Goal: Information Seeking & Learning: Learn about a topic

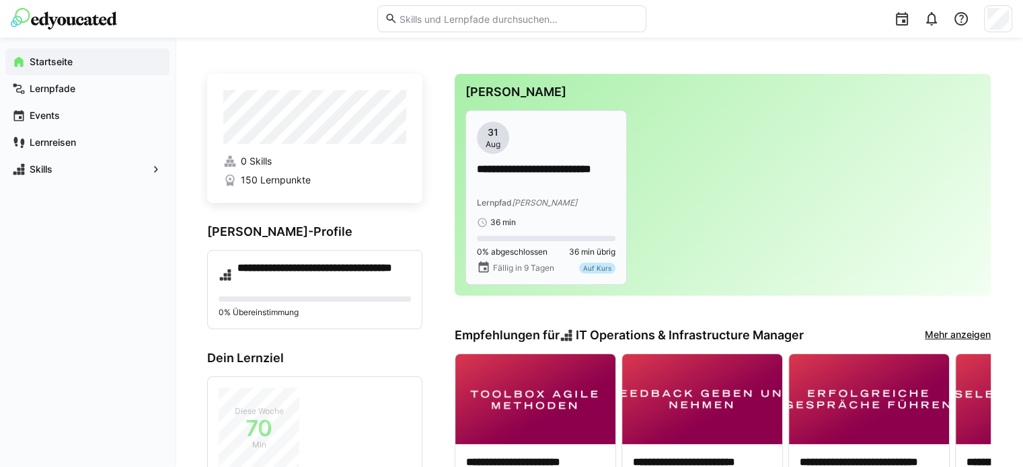
click at [530, 173] on p "**********" at bounding box center [546, 177] width 139 height 31
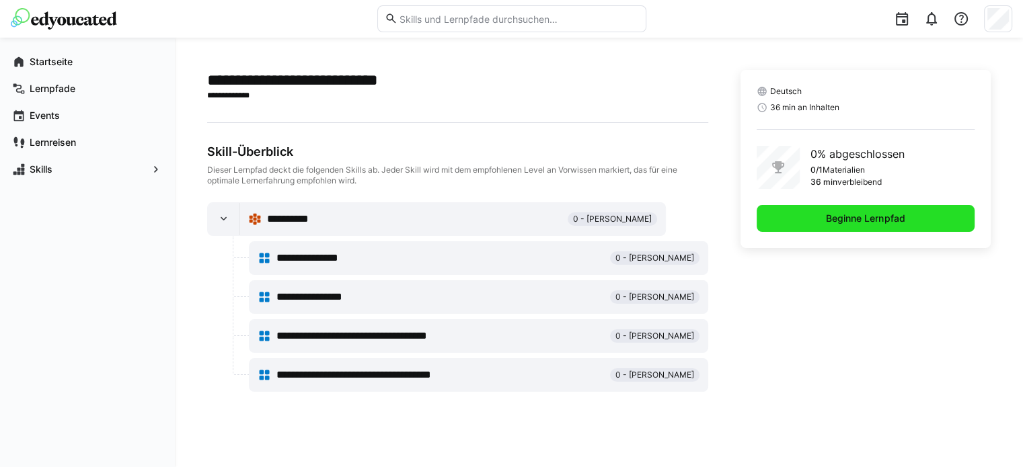
click at [839, 214] on span "Beginne Lernpfad" at bounding box center [865, 218] width 83 height 13
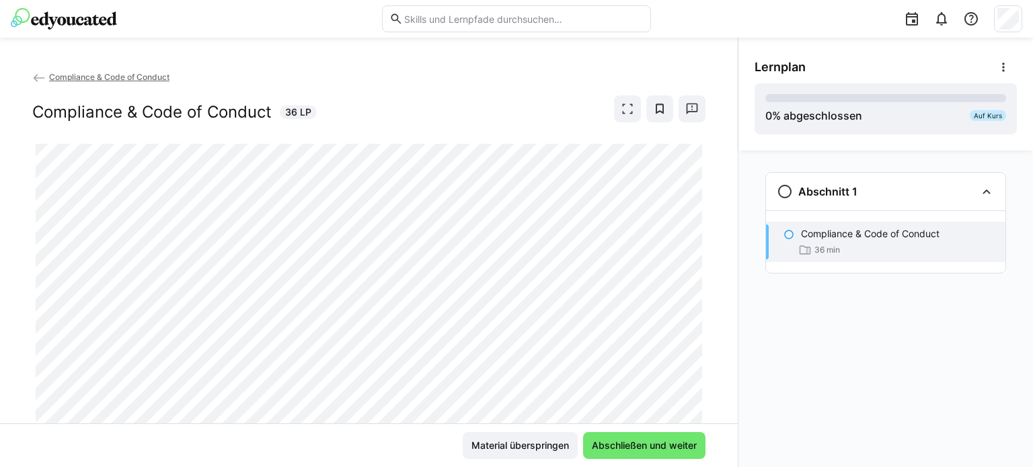
scroll to position [42, 0]
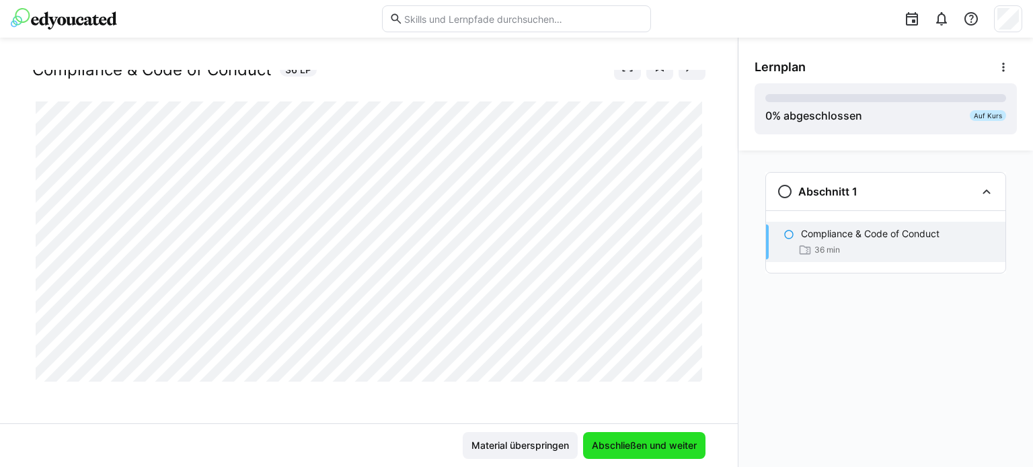
click at [614, 451] on span "Abschließen und weiter" at bounding box center [644, 445] width 109 height 13
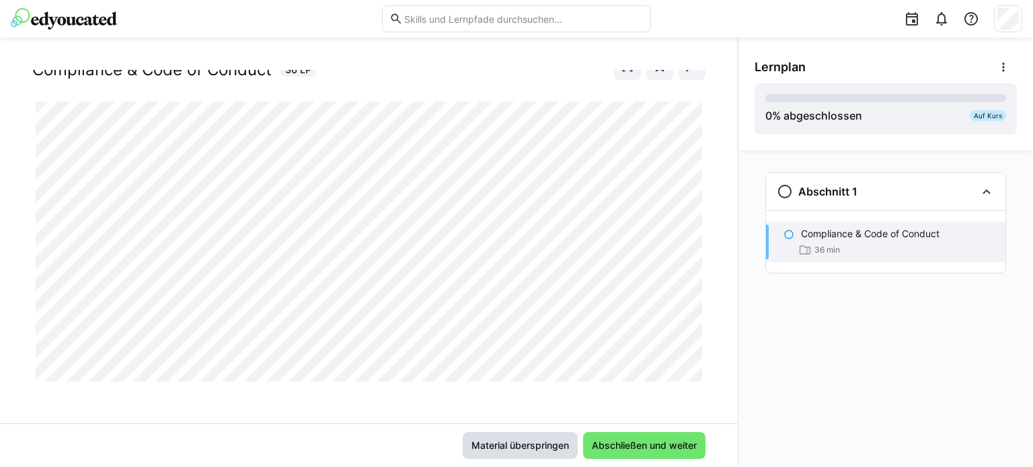
click at [501, 439] on span "Material überspringen" at bounding box center [520, 445] width 102 height 13
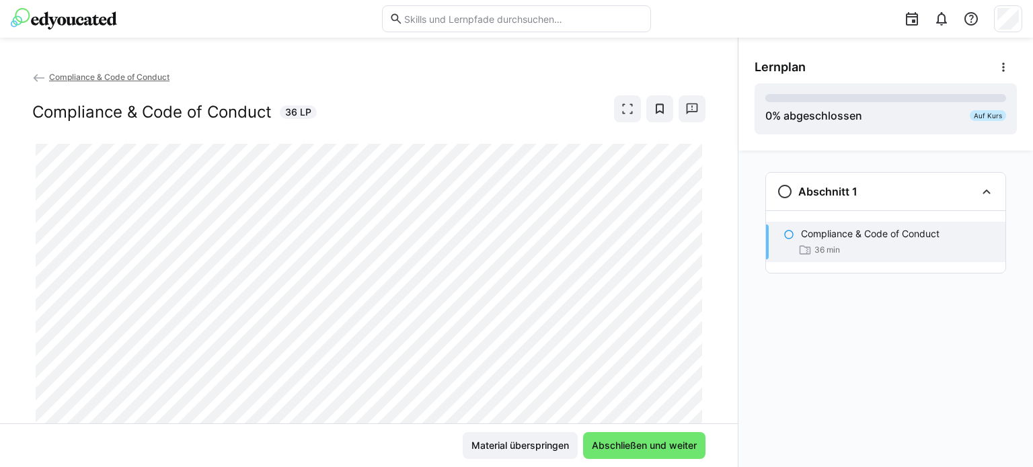
click at [116, 73] on span "Compliance & Code of Conduct" at bounding box center [109, 77] width 120 height 10
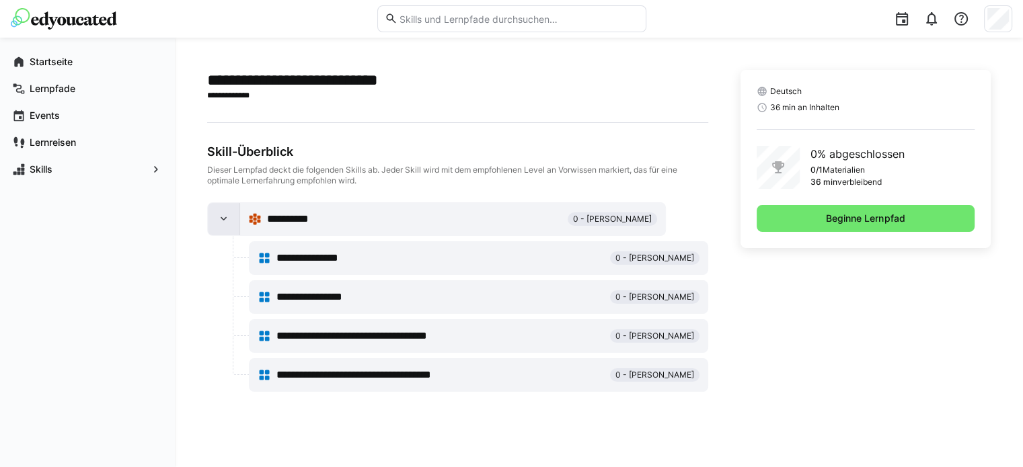
click at [213, 212] on div at bounding box center [224, 219] width 32 height 32
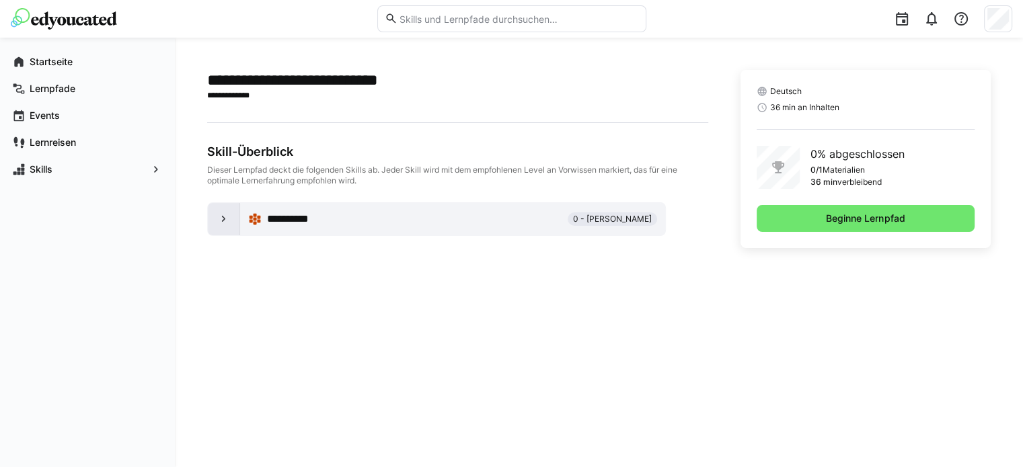
click at [213, 212] on div at bounding box center [224, 219] width 32 height 32
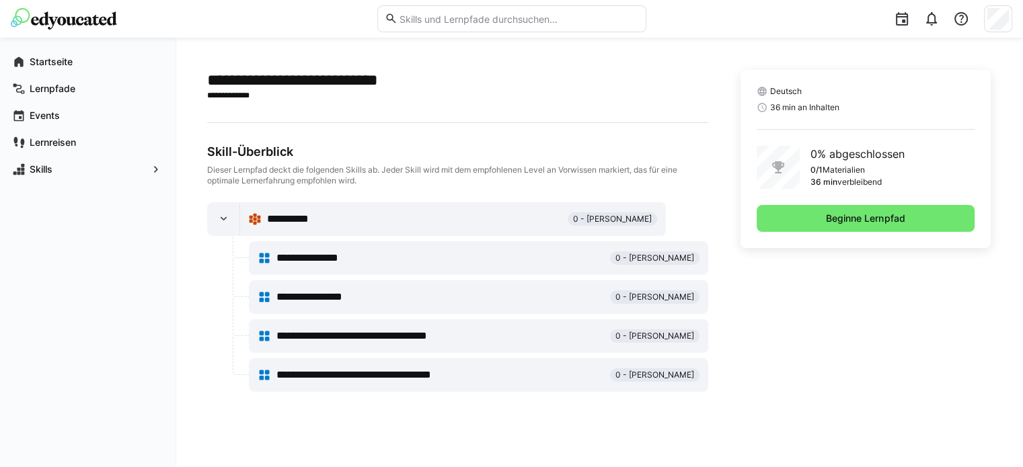
click at [368, 369] on span "**********" at bounding box center [378, 375] width 204 height 16
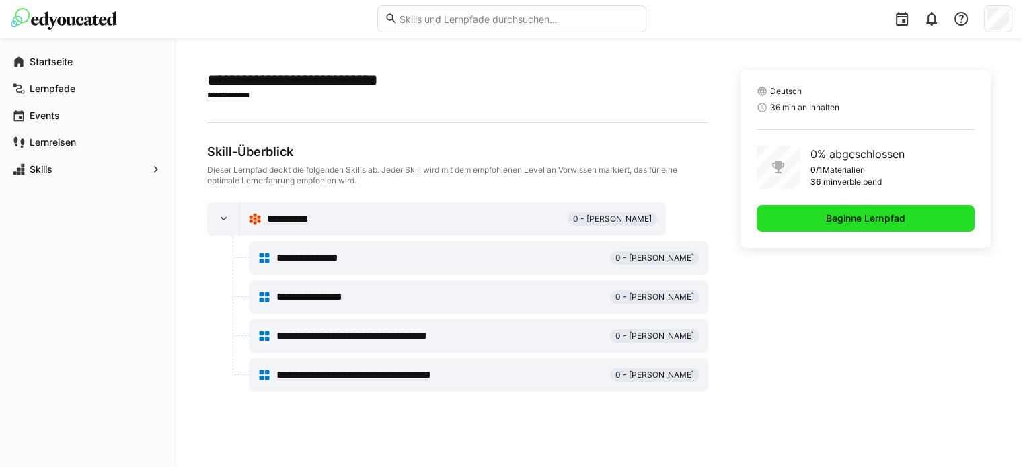
click at [803, 220] on span "Beginne Lernpfad" at bounding box center [866, 218] width 218 height 27
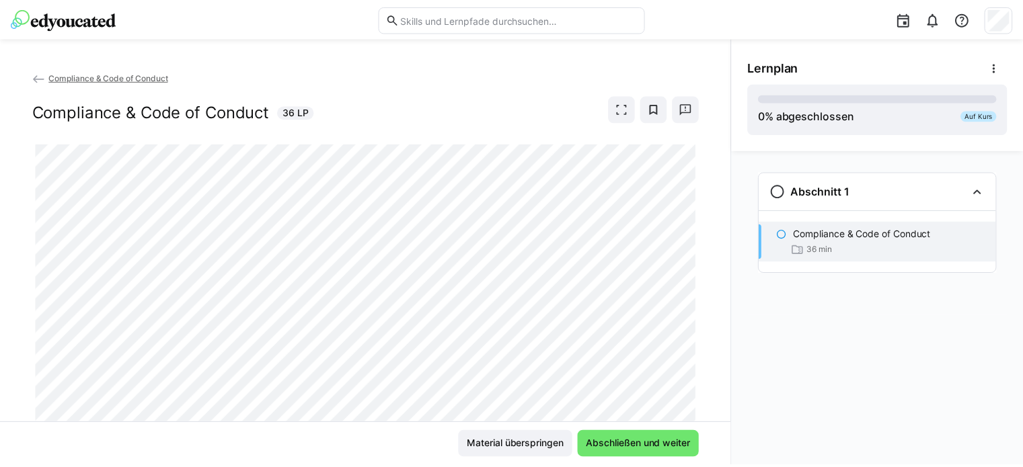
scroll to position [42, 0]
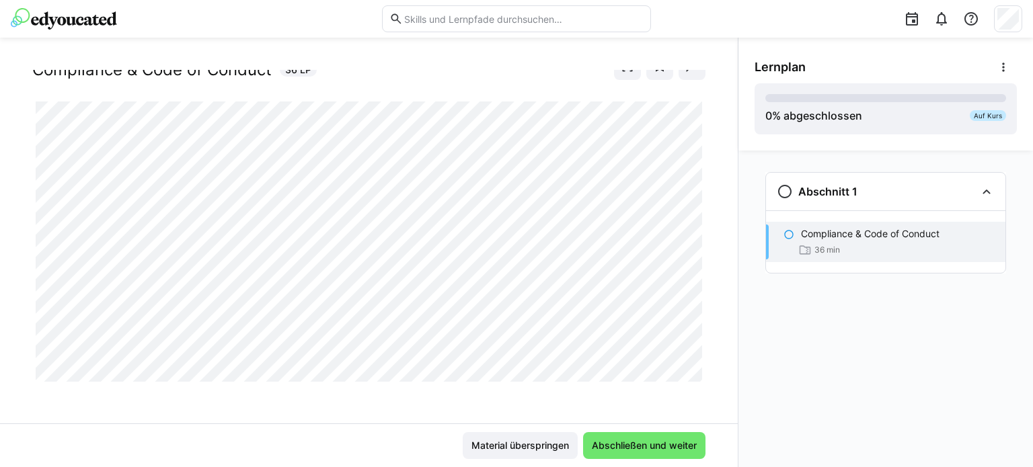
click at [379, 386] on div "Compliance & Code of Conduct Compliance & Code of Conduct 36 LP" at bounding box center [369, 247] width 738 height 354
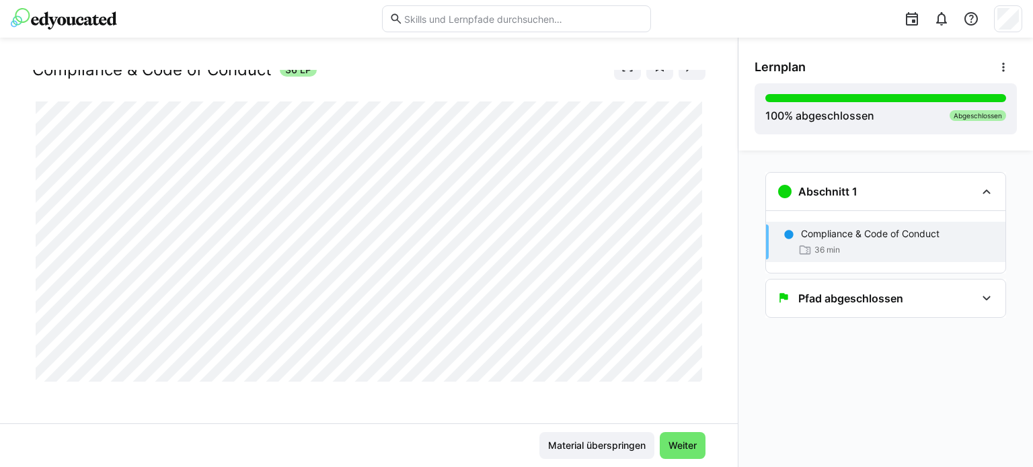
click at [678, 432] on app-learning-content-continue-button-component "Weiter" at bounding box center [683, 445] width 46 height 27
click at [678, 437] on span "Weiter" at bounding box center [683, 445] width 46 height 27
click at [684, 436] on span "Weiter" at bounding box center [683, 445] width 46 height 27
click at [678, 445] on span "Weiter" at bounding box center [682, 445] width 32 height 13
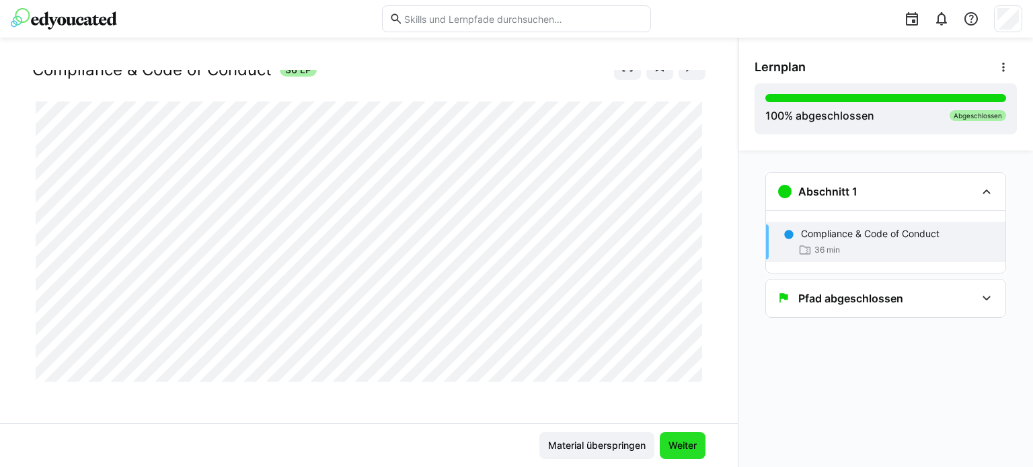
click at [678, 445] on span "Weiter" at bounding box center [682, 445] width 32 height 13
click at [618, 443] on span "Material überspringen" at bounding box center [597, 445] width 102 height 13
click at [683, 445] on span "Weiter" at bounding box center [682, 445] width 32 height 13
click at [80, 19] on img at bounding box center [64, 19] width 106 height 22
